Goal: Information Seeking & Learning: Learn about a topic

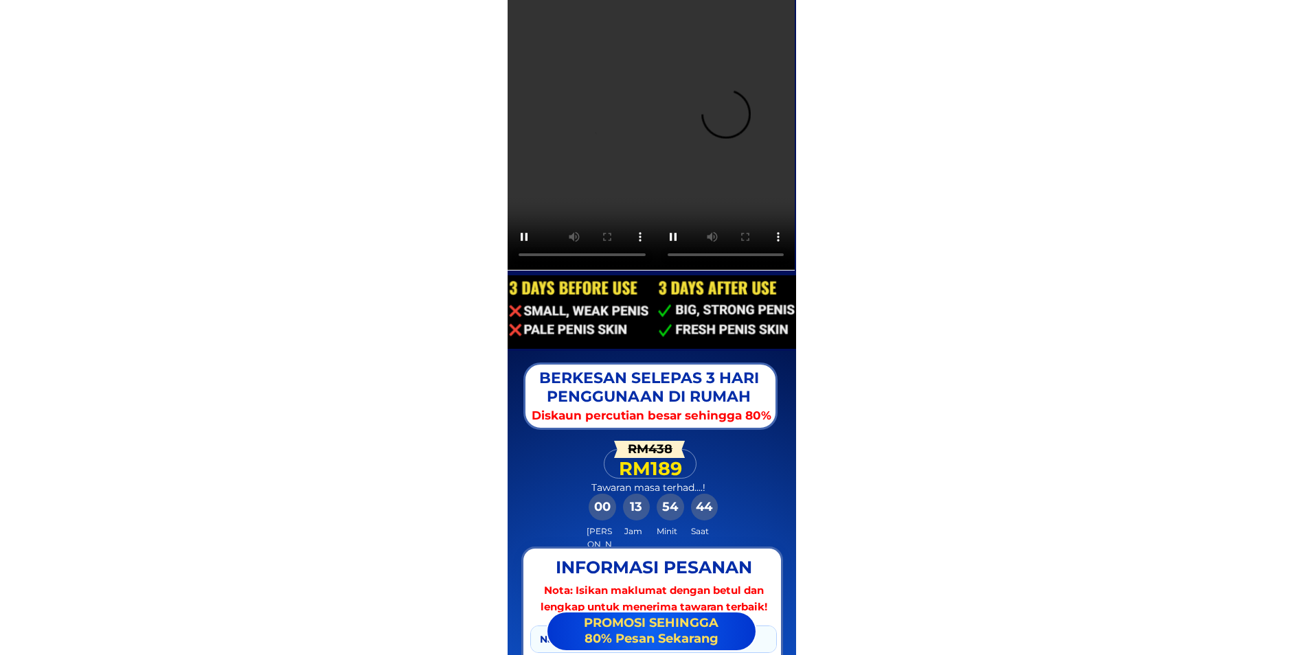
scroll to position [7142, 0]
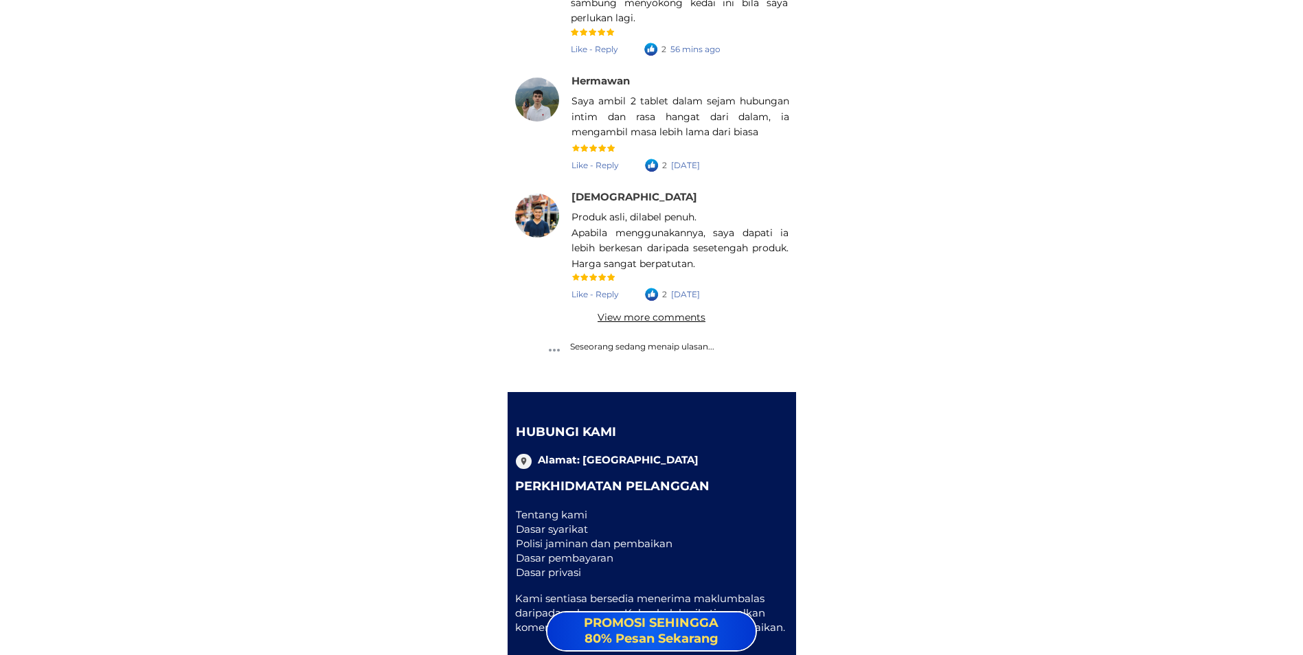
scroll to position [19682, 0]
